Goal: Task Accomplishment & Management: Use online tool/utility

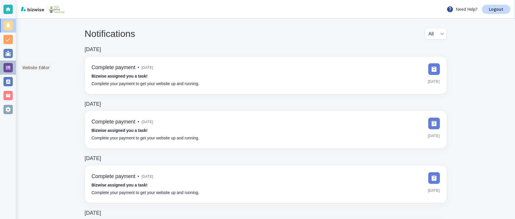
click at [10, 66] on div at bounding box center [7, 67] width 9 height 9
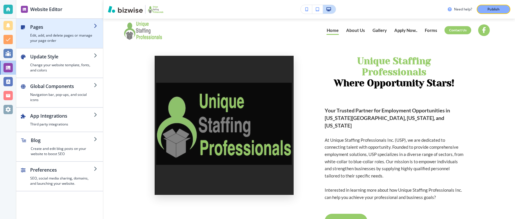
click at [94, 31] on div "button" at bounding box center [98, 34] width 9 height 20
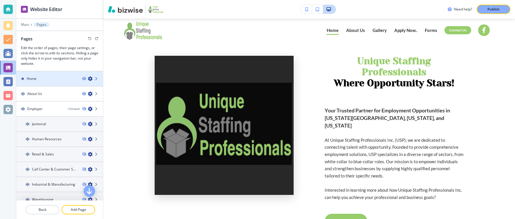
click at [90, 78] on icon "button" at bounding box center [90, 78] width 5 height 5
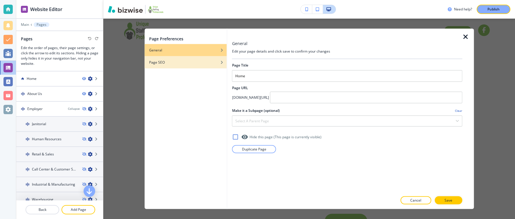
click at [208, 63] on div "Page SEO" at bounding box center [186, 62] width 82 height 5
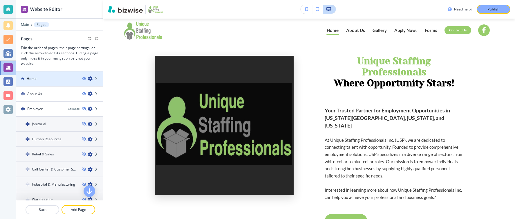
click at [63, 77] on div "Home" at bounding box center [46, 78] width 61 height 5
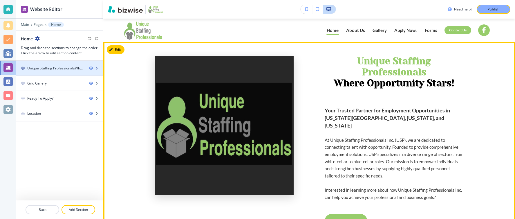
click at [69, 66] on div "Unique Staffing Professionals﻿Where Opportunity Stars!" at bounding box center [55, 68] width 57 height 5
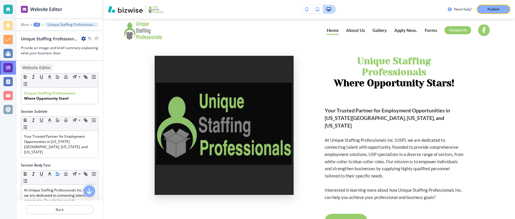
click at [6, 65] on div at bounding box center [7, 67] width 9 height 9
click at [26, 25] on p "Main" at bounding box center [25, 25] width 8 height 4
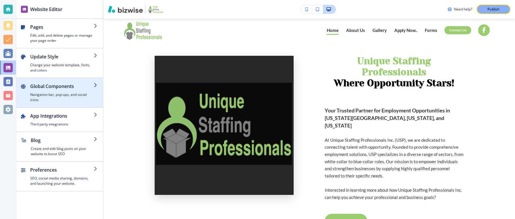
click at [92, 86] on h2 "Global Components" at bounding box center [62, 86] width 64 height 7
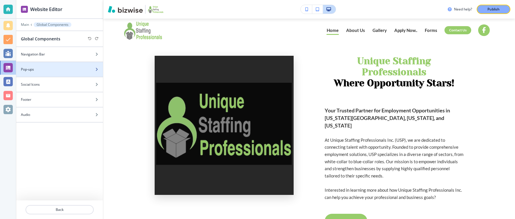
click at [88, 71] on div "Pop-ups" at bounding box center [53, 69] width 74 height 5
click at [62, 69] on div "Add new Pop-up" at bounding box center [53, 68] width 74 height 5
